Goal: Task Accomplishment & Management: Use online tool/utility

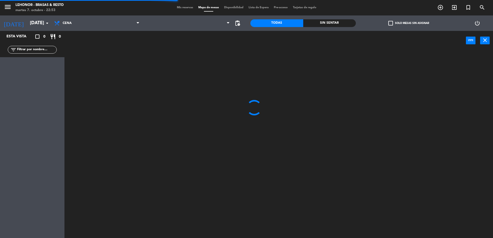
click at [314, 21] on div "Sin sentar" at bounding box center [329, 23] width 53 height 8
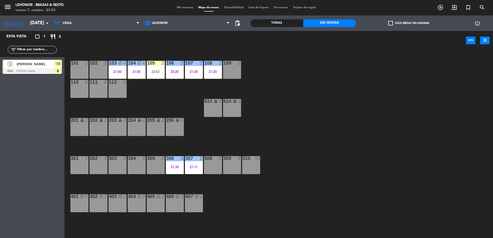
click at [54, 68] on div "105" at bounding box center [58, 64] width 8 height 9
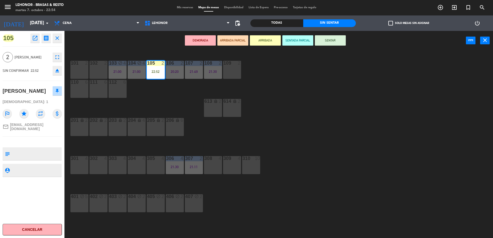
click at [322, 44] on button "SENTAR" at bounding box center [330, 40] width 31 height 10
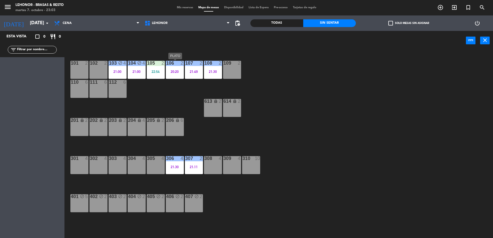
click at [169, 73] on div "20:20" at bounding box center [175, 72] width 18 height 4
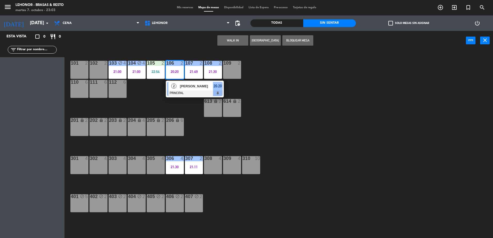
click at [174, 89] on div "2 [PERSON_NAME] PRINCIPAL 20:20" at bounding box center [195, 89] width 66 height 17
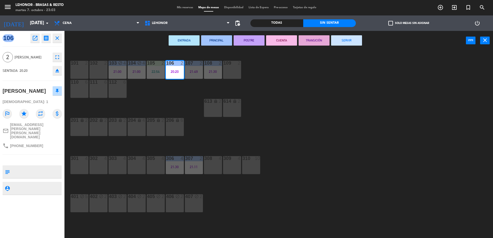
click at [270, 39] on button "CUENTA" at bounding box center [281, 40] width 31 height 10
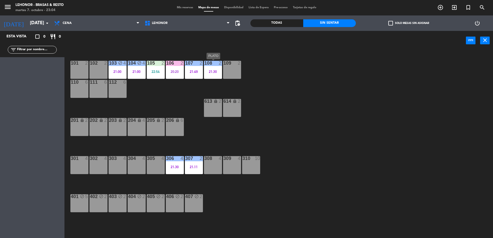
click at [214, 72] on div "21:30" at bounding box center [213, 72] width 18 height 4
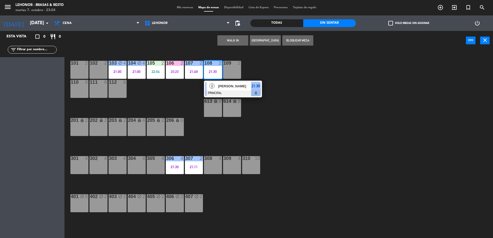
click at [218, 83] on div "2 [PERSON_NAME] PRINCIPAL 21:30" at bounding box center [233, 89] width 66 height 17
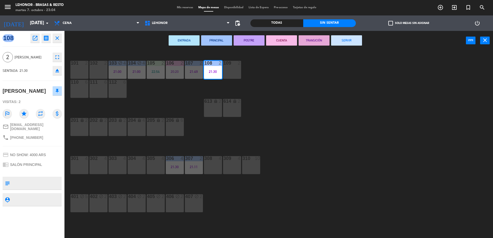
click at [247, 42] on button "POSTRE" at bounding box center [248, 40] width 31 height 10
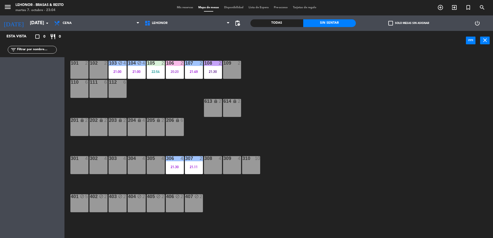
click at [291, 91] on div "101 2 102 2 103 block 4 21:00 104 block 4 21:00 105 2 22:54 106 2 20:20 107 2 2…" at bounding box center [280, 146] width 423 height 188
click at [173, 79] on div "101 2 102 2 103 block 4 21:00 104 block 4 21:00 105 2 22:54 106 2 20:20 107 2 2…" at bounding box center [280, 146] width 423 height 188
click at [177, 73] on div "20:20" at bounding box center [175, 72] width 18 height 4
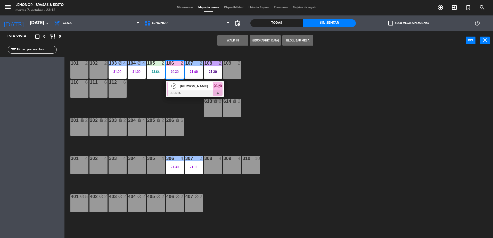
click at [187, 82] on div "[PERSON_NAME]" at bounding box center [195, 86] width 33 height 9
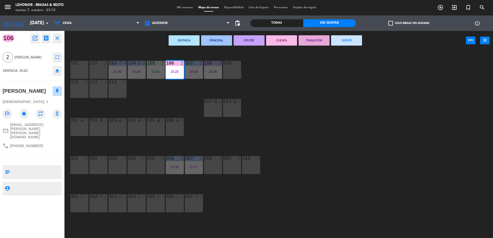
click at [308, 38] on button "TRANSICIÓN" at bounding box center [313, 40] width 31 height 10
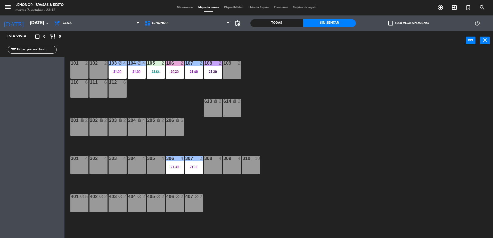
click at [330, 106] on div "101 2 102 2 103 block 4 21:00 104 block 4 21:00 105 2 22:54 106 2 20:20 107 2 2…" at bounding box center [280, 146] width 423 height 188
click at [133, 73] on div "21:00" at bounding box center [137, 72] width 18 height 4
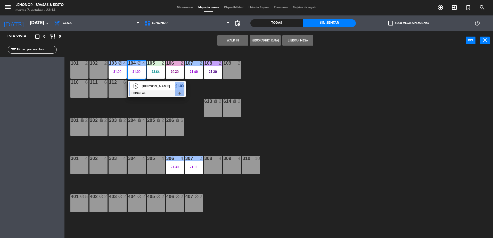
click at [138, 89] on div "4" at bounding box center [135, 86] width 11 height 9
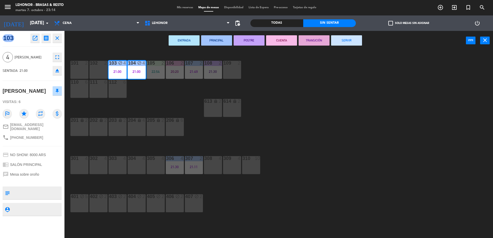
click at [249, 42] on button "POSTRE" at bounding box center [248, 40] width 31 height 10
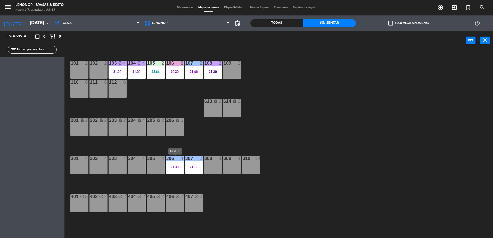
click at [177, 165] on div "306 4 21:30" at bounding box center [175, 165] width 18 height 18
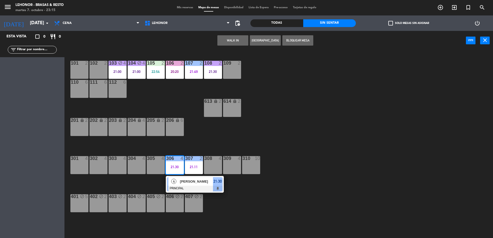
click at [182, 187] on div at bounding box center [194, 189] width 55 height 6
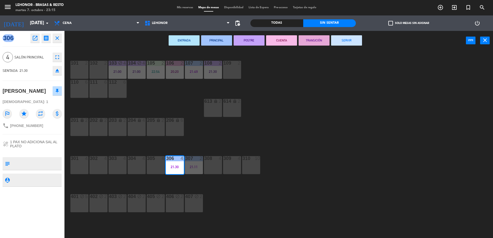
click at [274, 40] on button "CUENTA" at bounding box center [281, 40] width 31 height 10
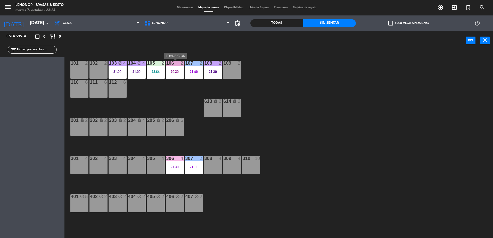
click at [179, 73] on div "20:20" at bounding box center [175, 72] width 18 height 4
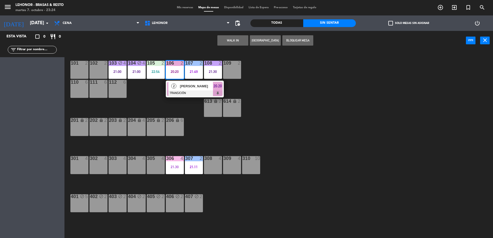
drag, startPoint x: 183, startPoint y: 89, endPoint x: 286, endPoint y: 59, distance: 108.0
click at [183, 89] on div "2 [PERSON_NAME] TRANSICIÓN 20:20" at bounding box center [195, 89] width 66 height 17
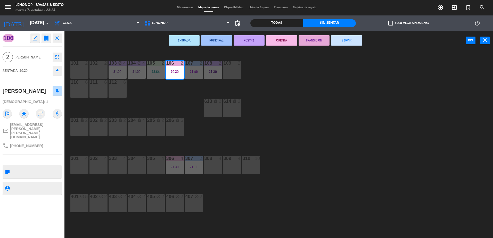
click at [346, 43] on button "SERVIR" at bounding box center [346, 40] width 31 height 10
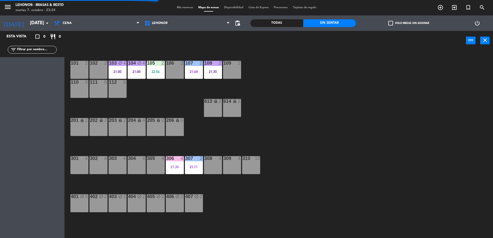
click at [178, 170] on div "306 4 21:30" at bounding box center [175, 165] width 18 height 18
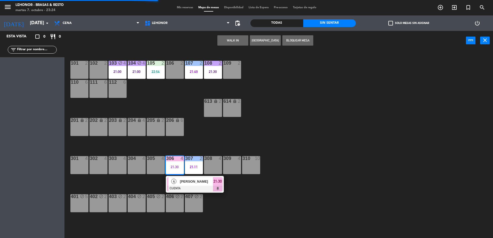
click at [180, 183] on span "[PERSON_NAME]" at bounding box center [196, 181] width 33 height 5
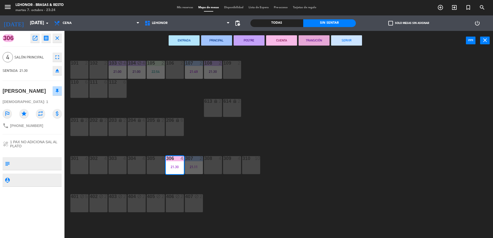
click at [308, 42] on button "TRANSICIÓN" at bounding box center [313, 40] width 31 height 10
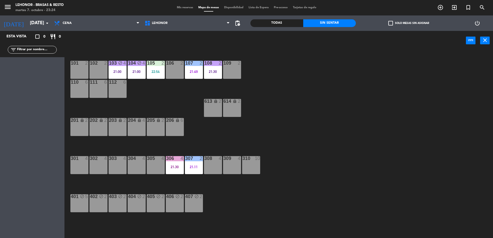
click at [345, 127] on div "101 2 102 2 103 block 4 21:00 104 block 4 21:00 105 2 22:54 106 2 107 2 21:49 1…" at bounding box center [280, 146] width 423 height 188
click at [173, 174] on div "101 2 102 2 103 block 4 21:00 104 block 4 21:00 105 2 22:54 106 2 107 2 21:49 1…" at bounding box center [280, 146] width 423 height 188
click at [174, 167] on div "21:30" at bounding box center [175, 167] width 18 height 4
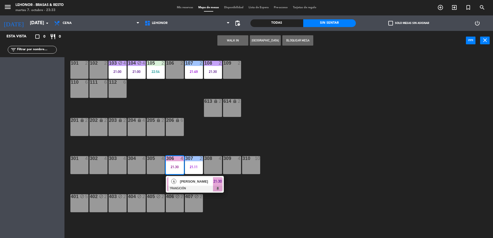
drag, startPoint x: 180, startPoint y: 183, endPoint x: 214, endPoint y: 163, distance: 39.4
click at [180, 183] on div "4 [PERSON_NAME] TRANSICIÓN 21:30" at bounding box center [195, 184] width 66 height 17
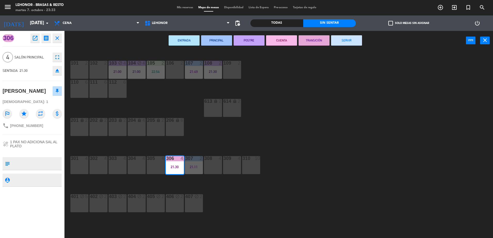
click at [356, 43] on button "SERVIR" at bounding box center [346, 40] width 31 height 10
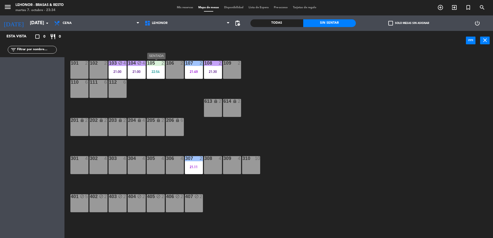
click at [148, 68] on div "105 2 22:54" at bounding box center [156, 70] width 18 height 18
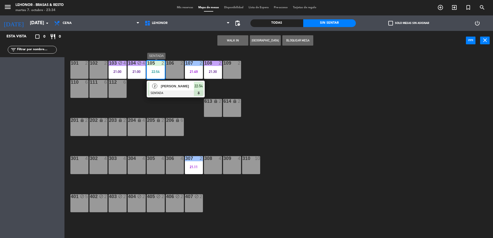
click at [160, 89] on div "[PERSON_NAME]" at bounding box center [176, 86] width 33 height 9
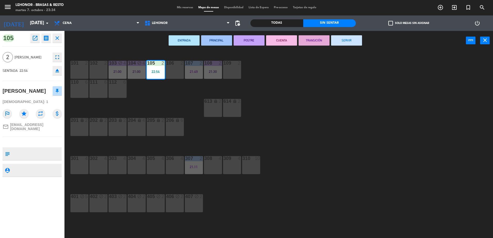
click at [222, 41] on button "PRINCIPAL" at bounding box center [216, 40] width 31 height 10
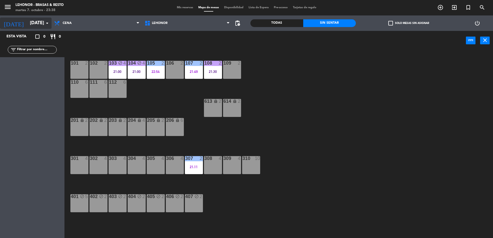
click at [27, 23] on input "[DATE]" at bounding box center [57, 23] width 60 height 10
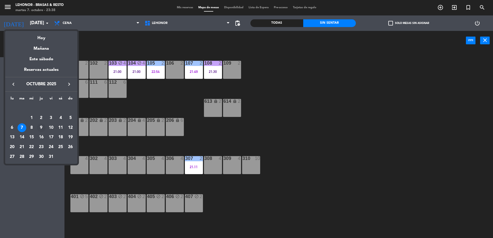
click at [44, 128] on div "9" at bounding box center [41, 127] width 9 height 9
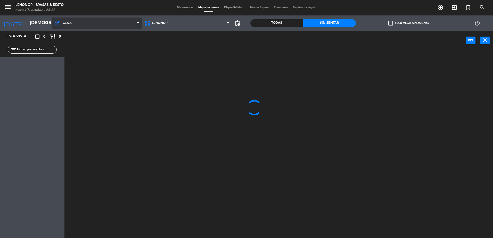
click at [81, 26] on span "Cena" at bounding box center [97, 23] width 90 height 11
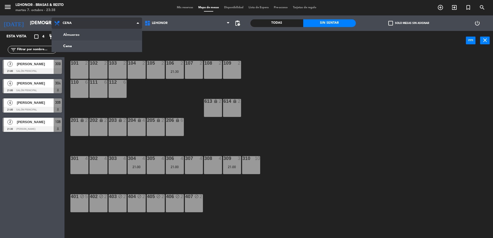
click at [85, 36] on ng-component "menu [PERSON_NAME] - Brasas & Resto [DATE] 7. octubre - 23:38 Mis reservas Mapa…" at bounding box center [246, 119] width 493 height 239
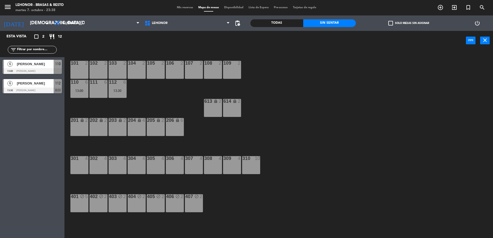
click at [32, 85] on span "[PERSON_NAME]" at bounding box center [35, 83] width 37 height 5
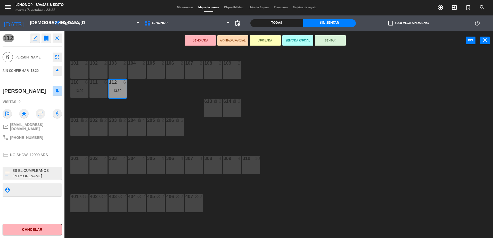
click at [156, 110] on div "101 2 102 2 103 2 104 2 105 2 106 2 107 2 108 2 109 2 110 6 13:00 111 6 112 6 1…" at bounding box center [280, 146] width 423 height 188
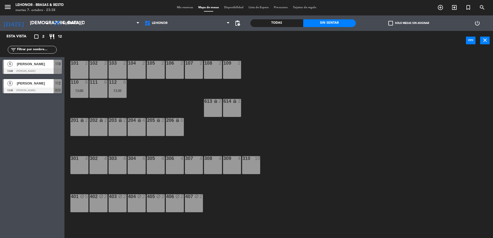
click at [51, 63] on span "[PERSON_NAME]" at bounding box center [35, 63] width 37 height 5
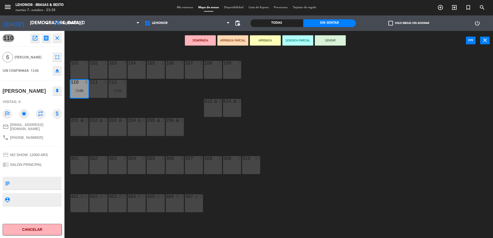
click at [147, 95] on div "101 2 102 2 103 2 104 2 105 2 106 2 107 2 108 2 109 2 110 6 13:00 111 6 112 6 1…" at bounding box center [280, 146] width 423 height 188
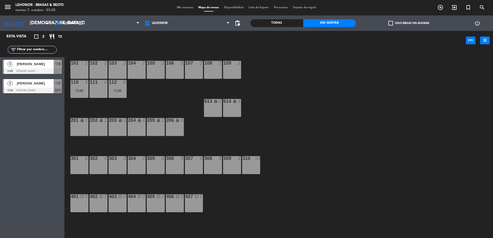
click at [38, 29] on div "[DATE] [DATE] arrow_drop_down" at bounding box center [26, 22] width 52 height 15
click at [38, 24] on input "[DEMOGRAPHIC_DATA][DATE]" at bounding box center [57, 23] width 60 height 10
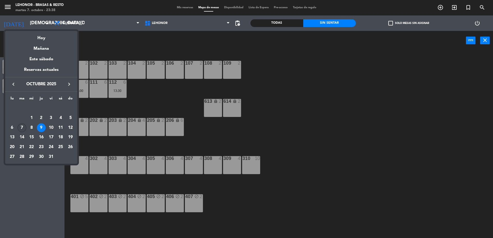
click at [22, 128] on div "7" at bounding box center [22, 127] width 9 height 9
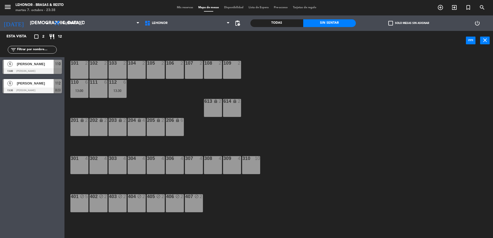
type input "[DATE]"
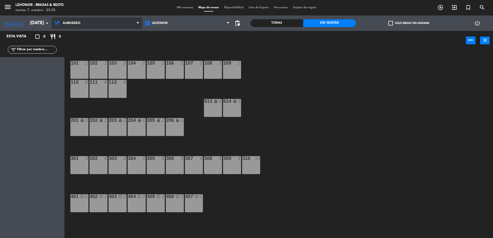
click at [79, 22] on span "Almuerzo" at bounding box center [72, 23] width 18 height 4
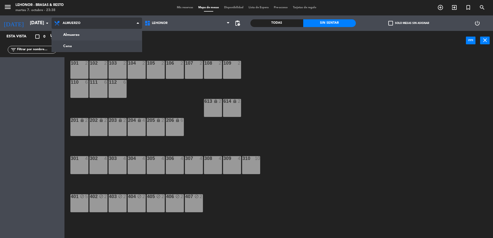
click at [86, 43] on ng-component "menu [PERSON_NAME] - Brasas & Resto [DATE] 7. octubre - 23:38 Mis reservas Mapa…" at bounding box center [246, 119] width 493 height 239
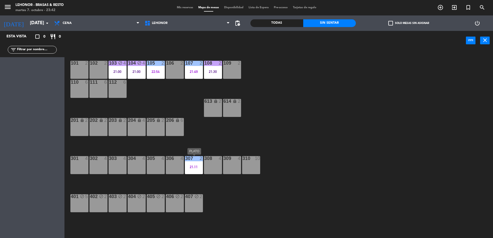
click at [200, 162] on div "307 2 21:11" at bounding box center [194, 165] width 18 height 18
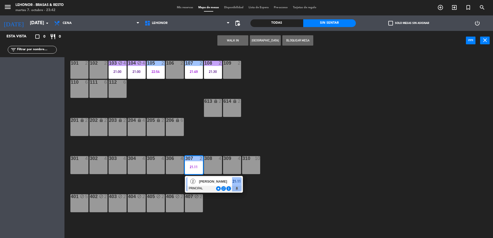
click at [199, 186] on div at bounding box center [213, 189] width 55 height 6
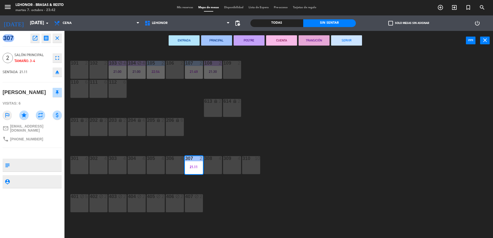
click at [280, 46] on div "ENTRADA PRINCIPAL POSTRE CUENTA TRANSICIÓN SERVIR power_input close" at bounding box center [264, 41] width 401 height 20
click at [281, 43] on button "CUENTA" at bounding box center [281, 40] width 31 height 10
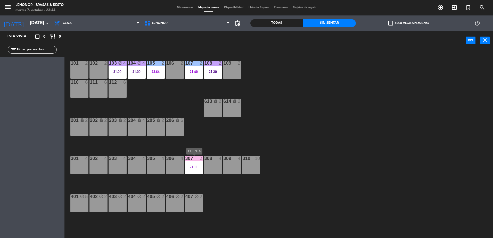
drag, startPoint x: 197, startPoint y: 159, endPoint x: 197, endPoint y: 162, distance: 2.6
click at [197, 161] on div "307 2" at bounding box center [194, 158] width 18 height 5
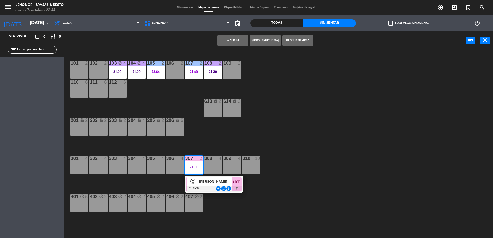
click at [331, 183] on div "101 2 102 2 103 block 4 21:00 104 block 4 21:00 105 2 22:54 106 2 107 2 21:49 1…" at bounding box center [280, 146] width 423 height 188
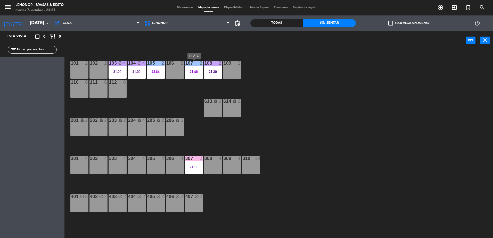
click at [198, 70] on div "21:49" at bounding box center [194, 72] width 18 height 4
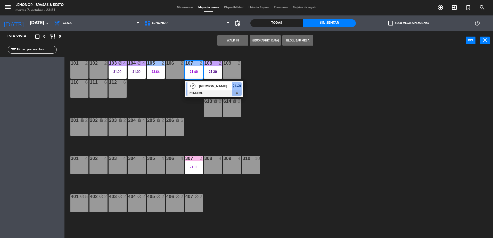
click at [205, 88] on span "[PERSON_NAME] [PERSON_NAME]" at bounding box center [215, 85] width 33 height 5
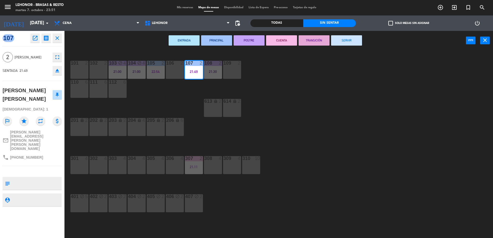
click at [248, 43] on button "POSTRE" at bounding box center [248, 40] width 31 height 10
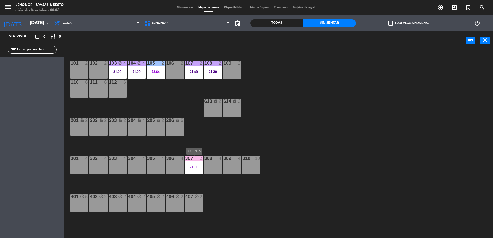
click at [192, 169] on div "307 2 21:11" at bounding box center [194, 165] width 18 height 18
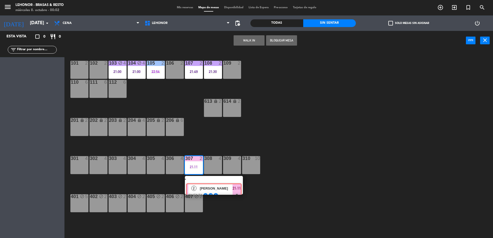
click at [197, 184] on div "2 [PERSON_NAME] CUENTA star repeat attach_money 21:11" at bounding box center [214, 185] width 66 height 19
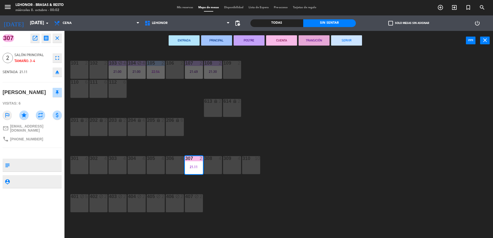
click at [337, 38] on button "SERVIR" at bounding box center [346, 40] width 31 height 10
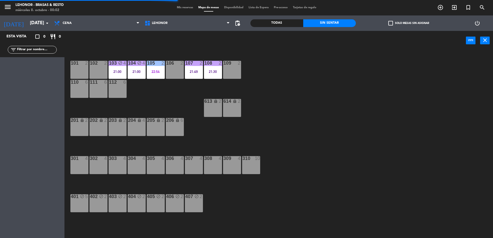
click at [216, 73] on div "21:30" at bounding box center [213, 72] width 18 height 4
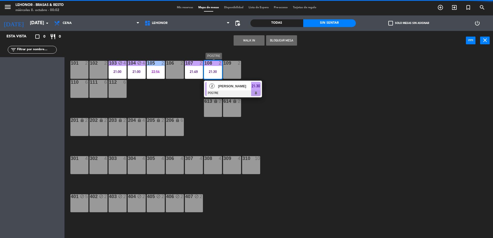
click at [221, 83] on div "[PERSON_NAME]" at bounding box center [233, 86] width 33 height 9
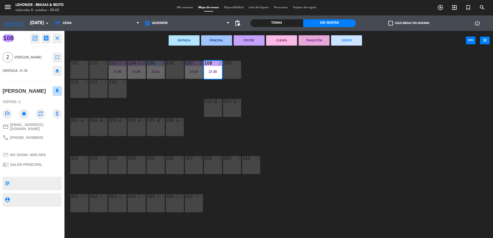
click at [288, 38] on button "CUENTA" at bounding box center [281, 40] width 31 height 10
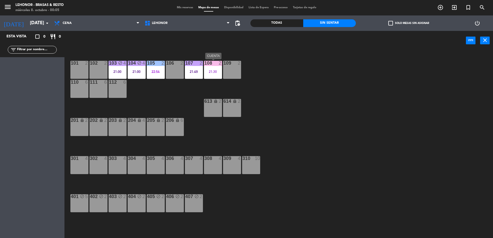
click at [211, 75] on div "108 2 21:30" at bounding box center [213, 70] width 18 height 18
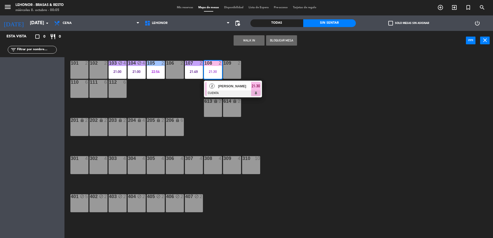
click at [212, 82] on div "2" at bounding box center [211, 86] width 11 height 9
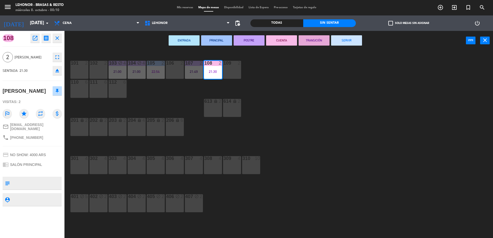
click at [355, 38] on button "SERVIR" at bounding box center [346, 40] width 31 height 10
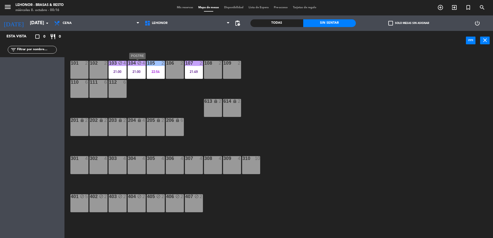
click at [134, 72] on div "21:00" at bounding box center [137, 72] width 18 height 4
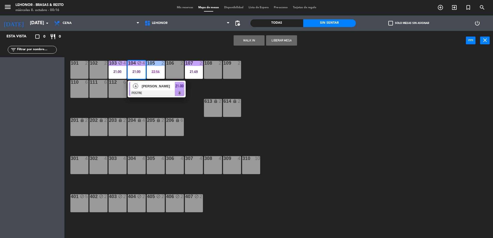
click at [154, 87] on span "[PERSON_NAME]" at bounding box center [158, 85] width 33 height 5
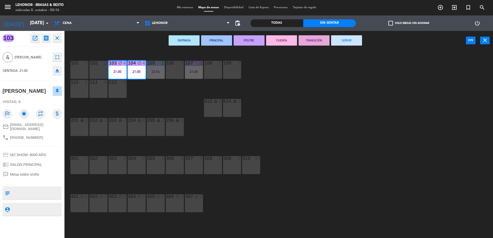
click at [286, 42] on button "CUENTA" at bounding box center [281, 40] width 31 height 10
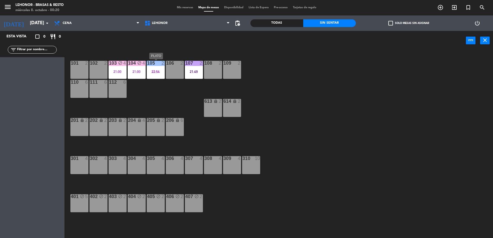
click at [152, 72] on div "22:54" at bounding box center [156, 72] width 18 height 4
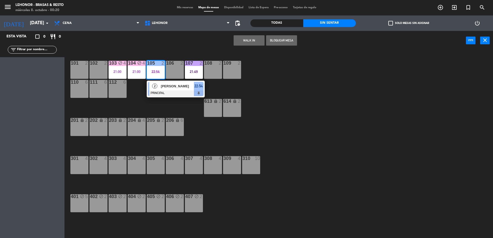
click at [161, 89] on div "[PERSON_NAME]" at bounding box center [176, 86] width 33 height 9
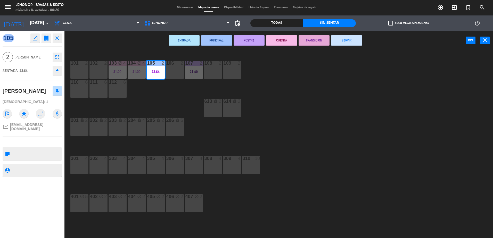
click at [254, 43] on button "POSTRE" at bounding box center [248, 40] width 31 height 10
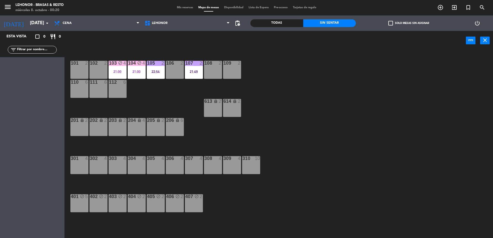
click at [273, 158] on div "101 2 102 2 103 block 4 21:00 104 block 4 21:00 105 2 22:54 106 2 107 2 21:49 1…" at bounding box center [280, 146] width 423 height 188
click at [158, 74] on div "105 2 22:54" at bounding box center [156, 70] width 18 height 18
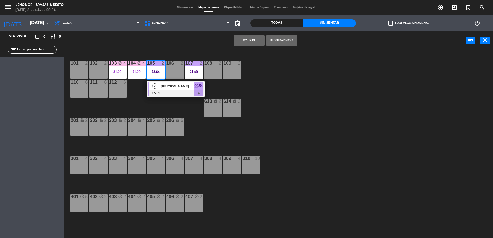
click at [259, 110] on div "101 2 102 2 103 block 4 21:00 104 block 4 21:00 105 2 22:54 2 [PERSON_NAME] Mas…" at bounding box center [280, 146] width 423 height 188
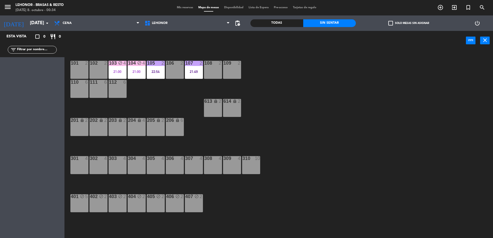
click at [200, 71] on div "21:49" at bounding box center [194, 72] width 18 height 4
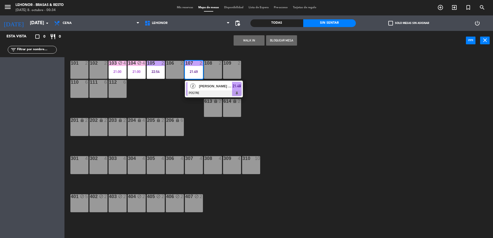
click at [205, 93] on div at bounding box center [213, 93] width 55 height 6
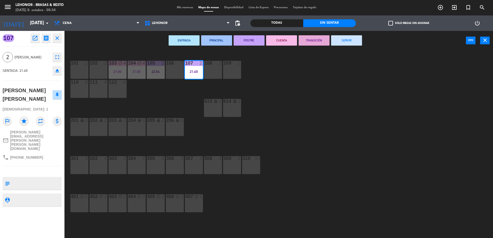
click at [289, 40] on button "CUENTA" at bounding box center [281, 40] width 31 height 10
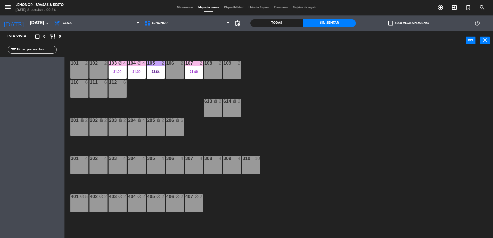
click at [325, 91] on div "101 2 102 2 103 block 4 21:00 104 block 4 21:00 105 2 22:54 106 2 107 2 21:49 1…" at bounding box center [280, 146] width 423 height 188
click at [139, 74] on div "104 block 4 21:00" at bounding box center [137, 70] width 18 height 18
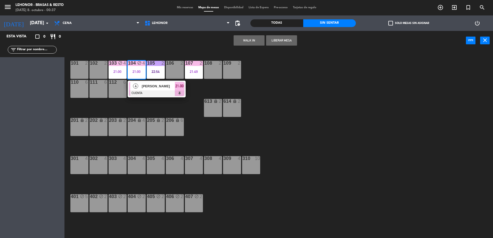
click at [151, 96] on div at bounding box center [156, 93] width 55 height 6
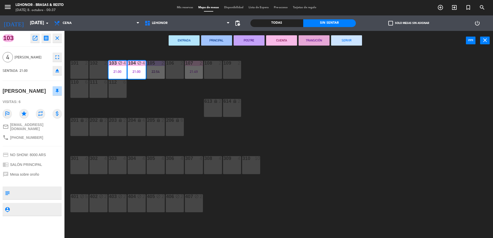
click at [352, 45] on button "SERVIR" at bounding box center [346, 40] width 31 height 10
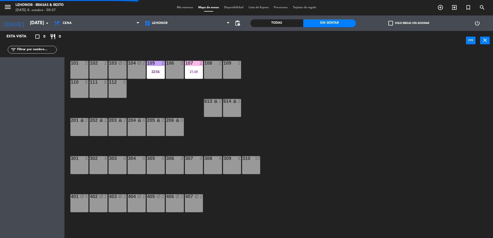
click at [437, 167] on div "101 2 102 2 103 block 2 104 block 2 105 2 22:54 106 2 107 2 21:49 108 2 109 2 1…" at bounding box center [280, 146] width 423 height 188
drag, startPoint x: 185, startPoint y: 73, endPoint x: 186, endPoint y: 79, distance: 6.5
click at [186, 73] on div "21:49" at bounding box center [194, 72] width 18 height 4
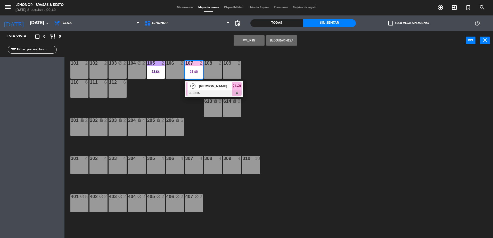
drag, startPoint x: 188, startPoint y: 81, endPoint x: 247, endPoint y: 65, distance: 61.0
click at [188, 81] on div "2 [PERSON_NAME] [PERSON_NAME] CUENTA 21:49" at bounding box center [214, 89] width 66 height 17
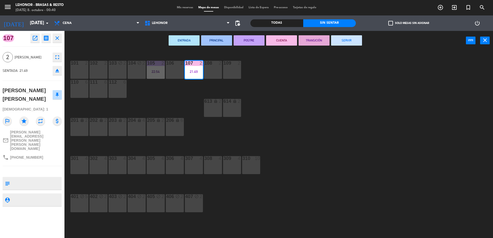
click at [358, 40] on button "SERVIR" at bounding box center [346, 40] width 31 height 10
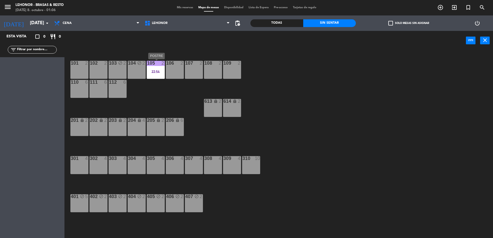
click at [157, 76] on div "105 2 22:54" at bounding box center [156, 70] width 18 height 18
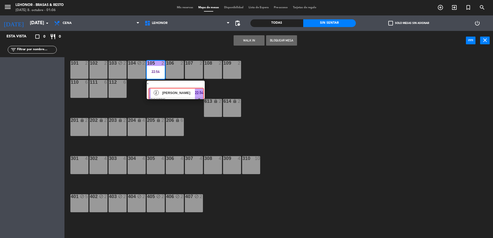
drag, startPoint x: 161, startPoint y: 87, endPoint x: 204, endPoint y: 74, distance: 44.7
click at [162, 87] on div "2 [PERSON_NAME] POSTRE 22:54" at bounding box center [176, 90] width 66 height 19
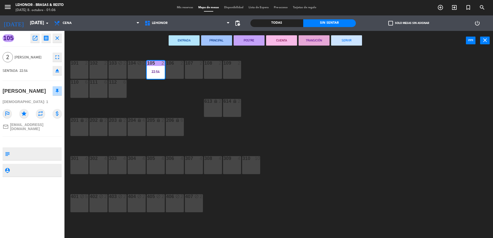
click at [285, 45] on button "CUENTA" at bounding box center [281, 40] width 31 height 10
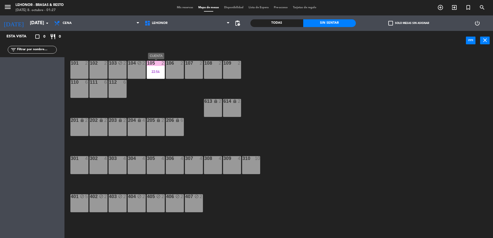
drag, startPoint x: 153, startPoint y: 73, endPoint x: 156, endPoint y: 80, distance: 7.0
click at [153, 73] on div "22:54" at bounding box center [156, 72] width 18 height 4
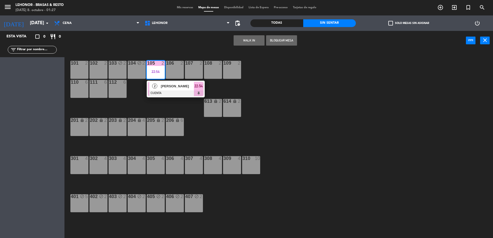
click at [158, 87] on div "2 [PERSON_NAME] CUENTA 22:54" at bounding box center [176, 89] width 66 height 17
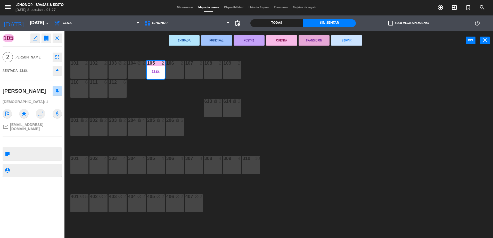
click at [352, 42] on button "SERVIR" at bounding box center [346, 40] width 31 height 10
